Goal: Task Accomplishment & Management: Manage account settings

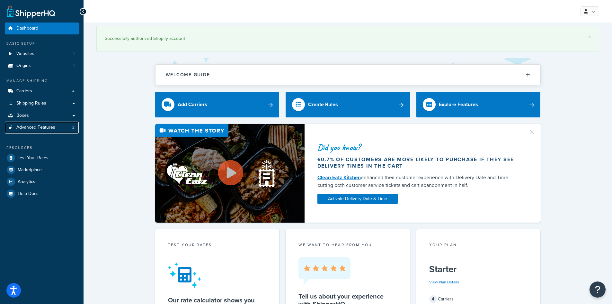
click at [35, 124] on link "Advanced Features 2" at bounding box center [42, 127] width 74 height 12
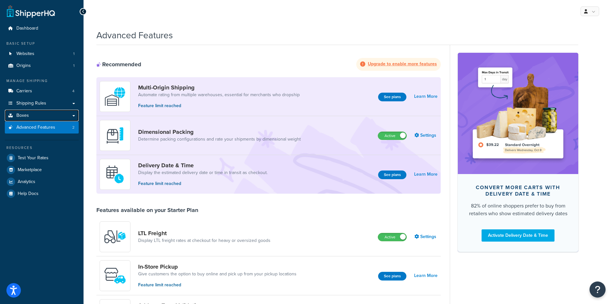
click at [67, 113] on link "Boxes" at bounding box center [42, 116] width 74 height 12
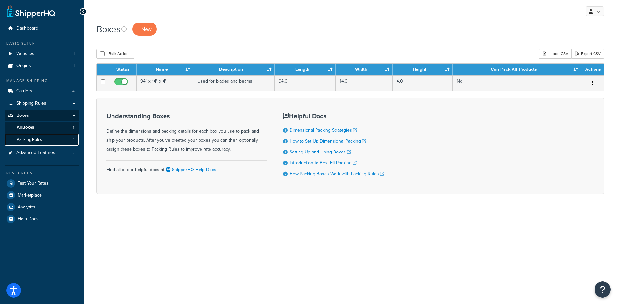
click at [33, 139] on span "Packing Rules" at bounding box center [29, 139] width 25 height 5
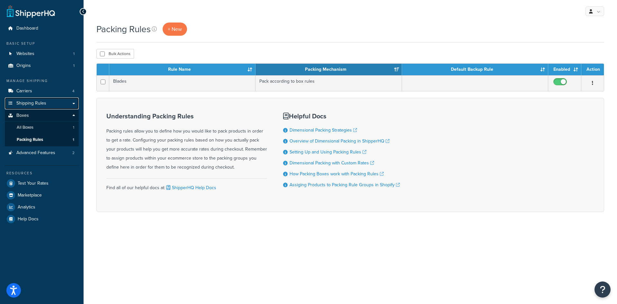
click at [46, 101] on link "Shipping Rules" at bounding box center [42, 103] width 74 height 12
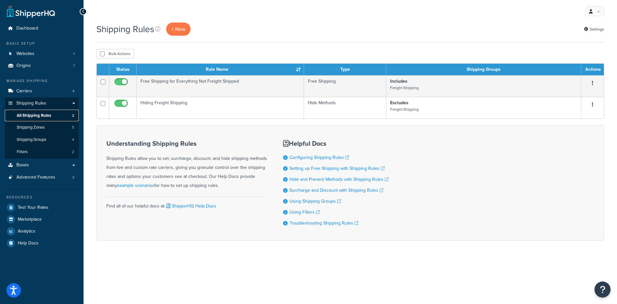
click at [49, 116] on span "All Shipping Rules" at bounding box center [34, 115] width 34 height 5
click at [28, 26] on span "Dashboard" at bounding box center [27, 28] width 22 height 5
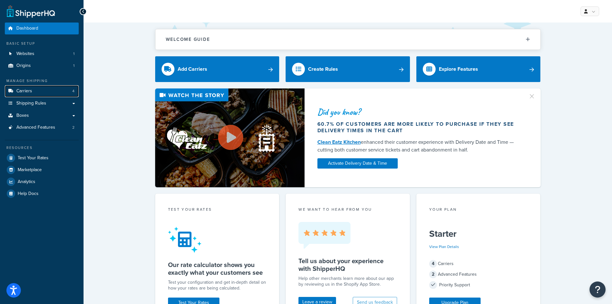
click at [36, 92] on link "Carriers 4" at bounding box center [42, 91] width 74 height 12
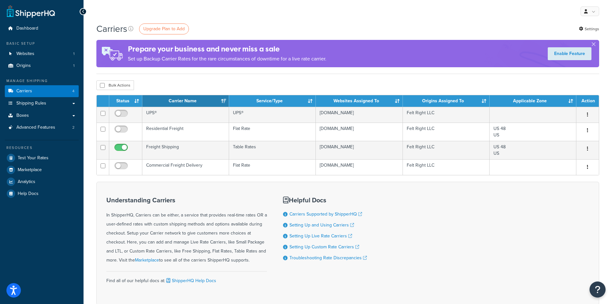
click at [588, 148] on button "button" at bounding box center [587, 149] width 9 height 10
click at [557, 159] on link "Edit" at bounding box center [561, 161] width 51 height 13
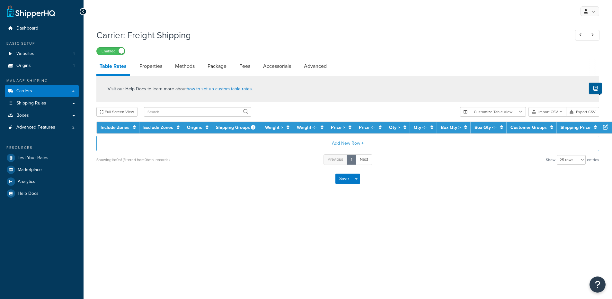
select select "25"
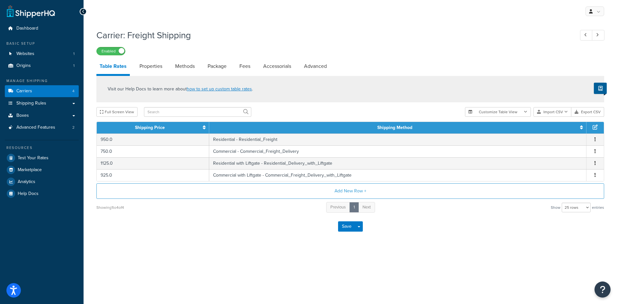
click at [149, 66] on link "Properties" at bounding box center [150, 65] width 29 height 15
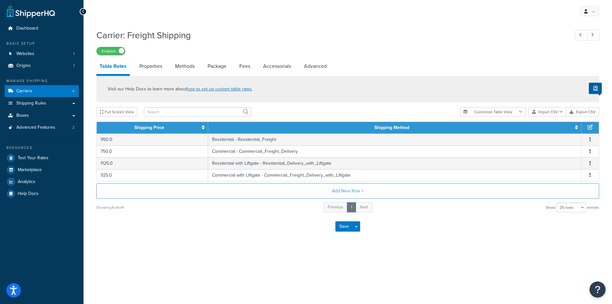
select select "HIGHEST"
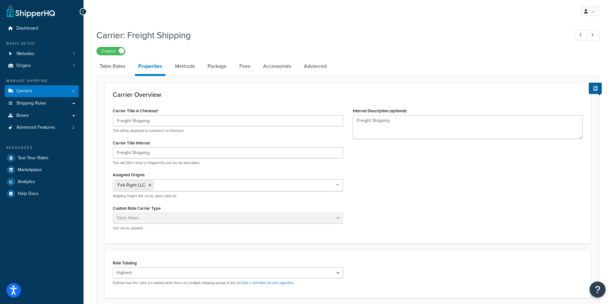
click at [110, 67] on link "Table Rates" at bounding box center [112, 65] width 32 height 15
select select "25"
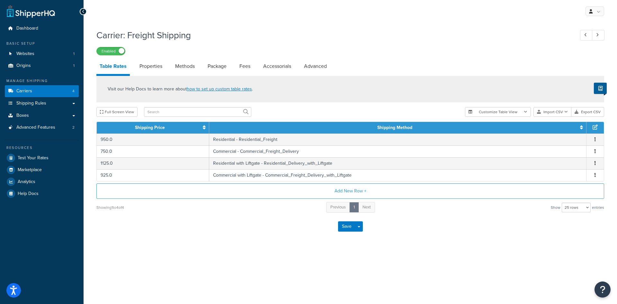
click at [147, 66] on link "Properties" at bounding box center [150, 65] width 29 height 15
select select "HIGHEST"
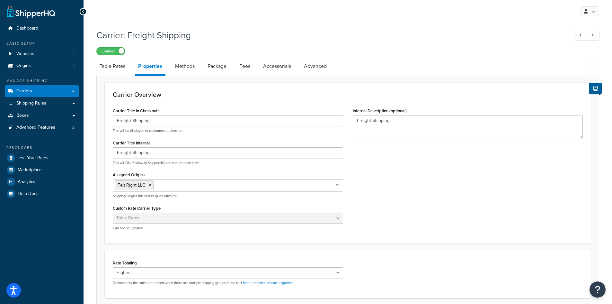
click at [184, 67] on link "Methods" at bounding box center [185, 65] width 26 height 15
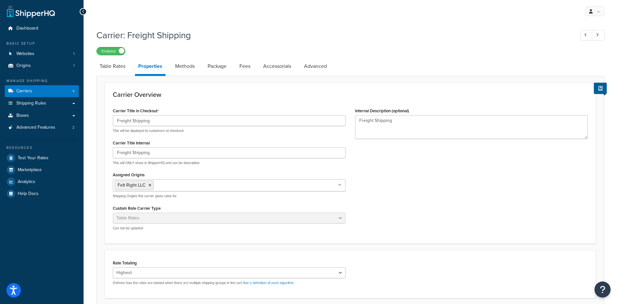
select select "25"
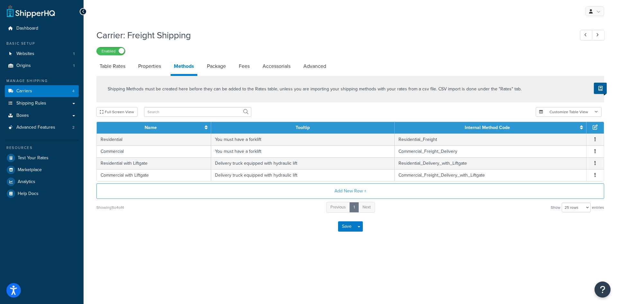
click at [220, 66] on link "Package" at bounding box center [216, 65] width 25 height 15
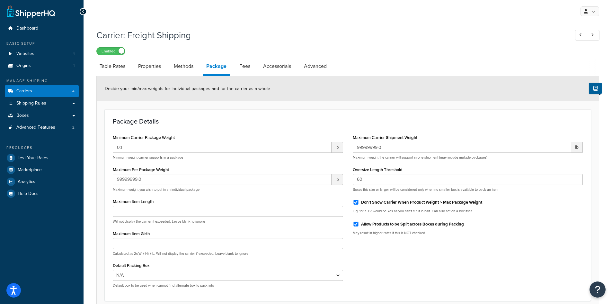
click at [247, 68] on link "Fees" at bounding box center [244, 65] width 17 height 15
select select "AFTER"
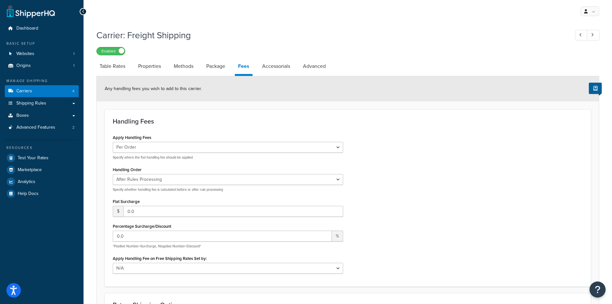
click at [279, 67] on link "Accessorials" at bounding box center [276, 65] width 34 height 15
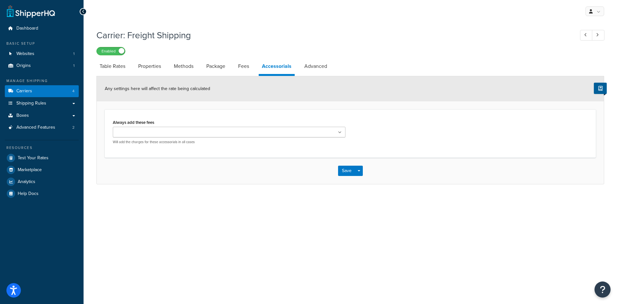
click at [319, 68] on link "Advanced" at bounding box center [315, 65] width 29 height 15
select select "false"
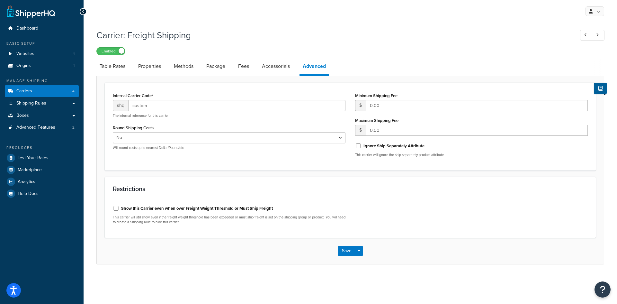
click at [112, 67] on link "Table Rates" at bounding box center [112, 65] width 32 height 15
select select "25"
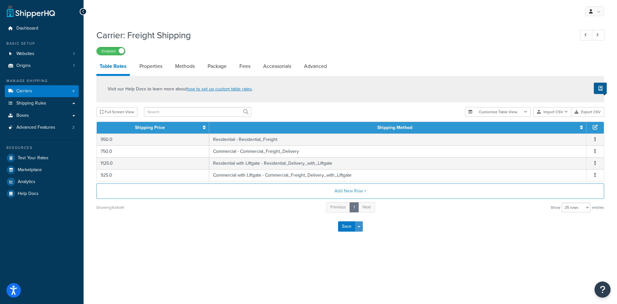
click at [359, 225] on button "Save Dropdown" at bounding box center [359, 226] width 8 height 10
click at [272, 241] on div "Carrier: Freight Shipping Enabled Table Rates Properties Methods Package Fees A…" at bounding box center [351, 141] width 534 height 230
click at [83, 13] on icon at bounding box center [83, 11] width 3 height 4
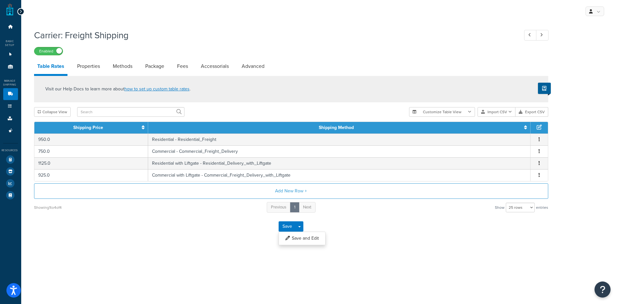
click at [20, 10] on icon at bounding box center [20, 11] width 3 height 4
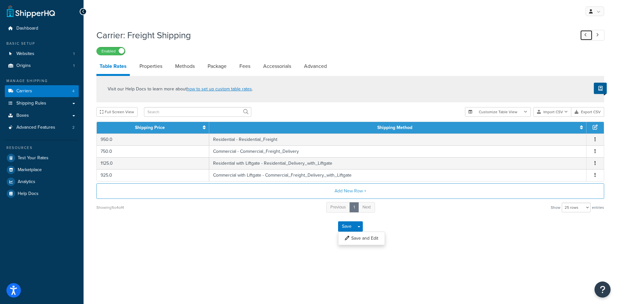
click at [582, 31] on link at bounding box center [586, 35] width 13 height 11
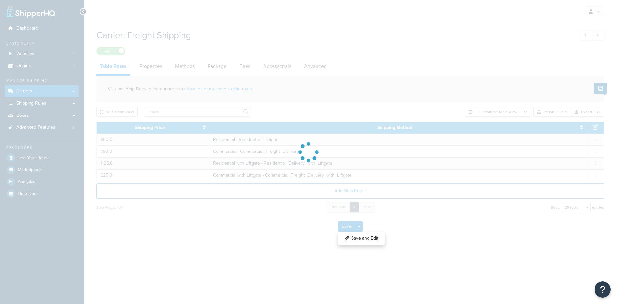
select select "flat"
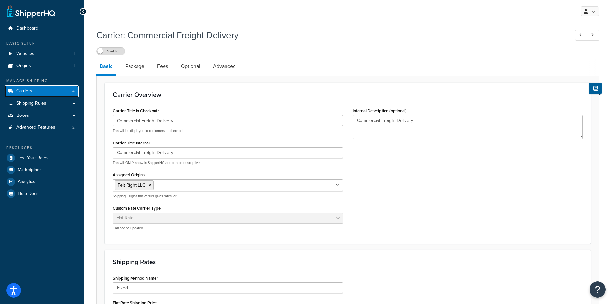
click at [31, 89] on span "Carriers" at bounding box center [24, 90] width 16 height 5
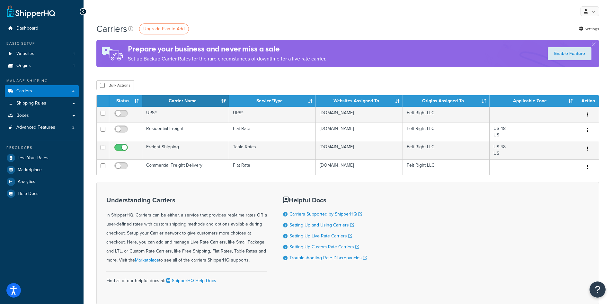
click at [159, 115] on td "UPS®" at bounding box center [185, 115] width 87 height 16
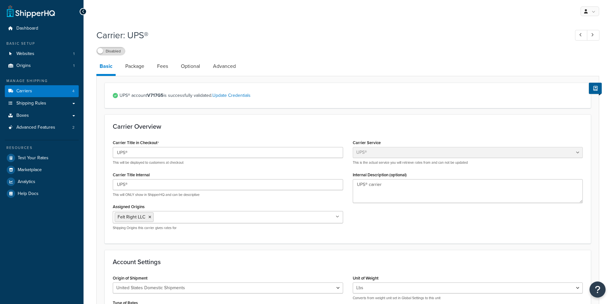
select select "ups"
click at [126, 67] on link "Package" at bounding box center [134, 65] width 25 height 15
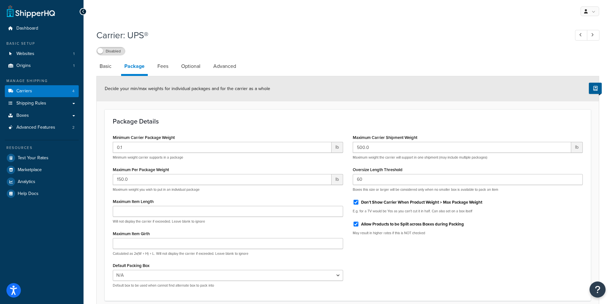
click at [167, 67] on link "Fees" at bounding box center [162, 65] width 17 height 15
select select "AFTER"
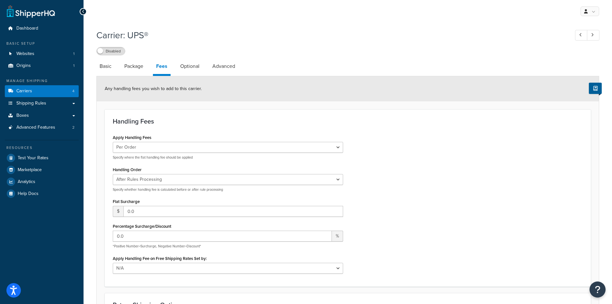
click at [193, 67] on link "Optional" at bounding box center [190, 65] width 26 height 15
select select "business"
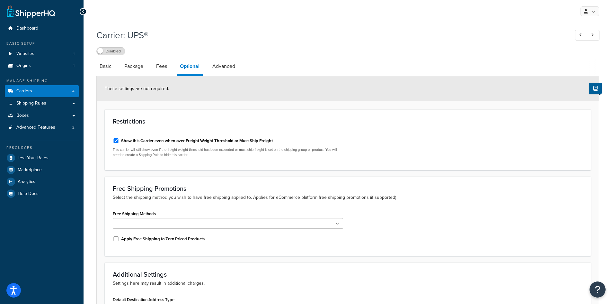
click at [220, 67] on link "Advanced" at bounding box center [223, 65] width 29 height 15
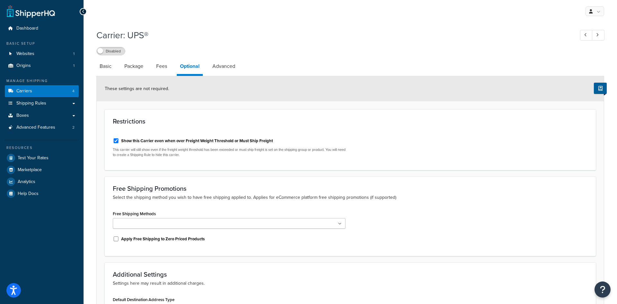
select select "false"
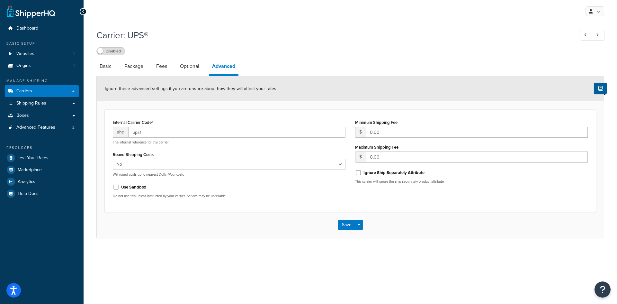
click at [104, 65] on link "Basic" at bounding box center [105, 65] width 18 height 15
select select "ups"
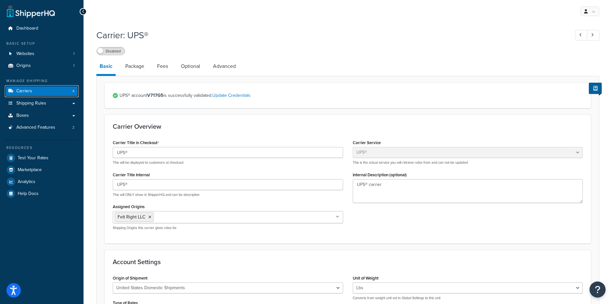
click at [43, 88] on link "Carriers 4" at bounding box center [42, 91] width 74 height 12
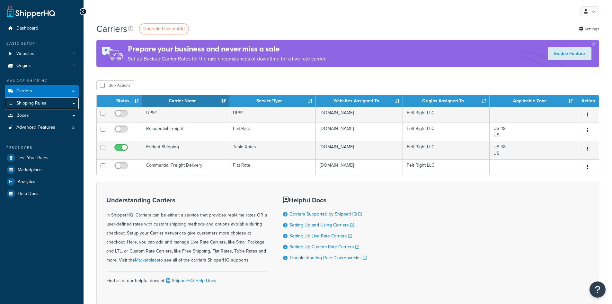
click at [48, 103] on link "Shipping Rules" at bounding box center [42, 103] width 74 height 12
